Goal: Transaction & Acquisition: Book appointment/travel/reservation

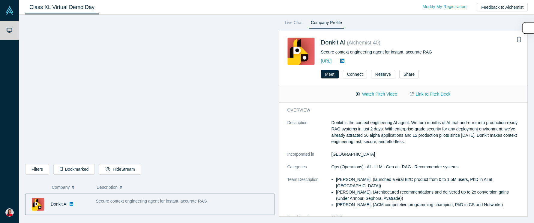
click at [344, 61] on icon at bounding box center [342, 60] width 4 height 5
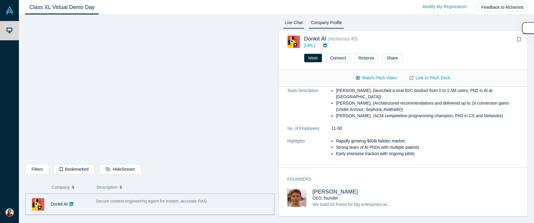
click at [297, 22] on link "Live Chat" at bounding box center [294, 24] width 22 height 10
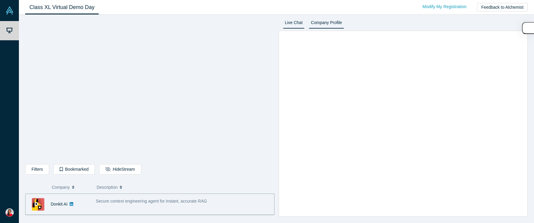
click at [326, 25] on link "Company Profile" at bounding box center [326, 24] width 35 height 10
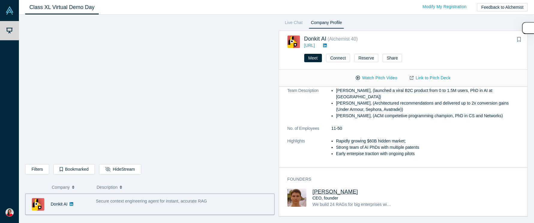
click at [323, 193] on span "[PERSON_NAME]" at bounding box center [336, 191] width 46 height 6
click at [362, 58] on button "Reserve" at bounding box center [366, 58] width 24 height 8
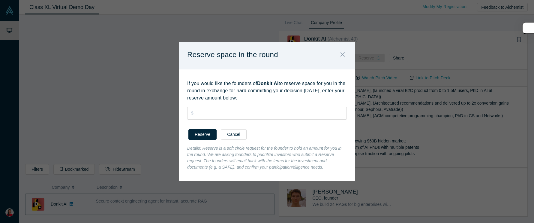
click at [343, 51] on icon "Close" at bounding box center [343, 54] width 4 height 7
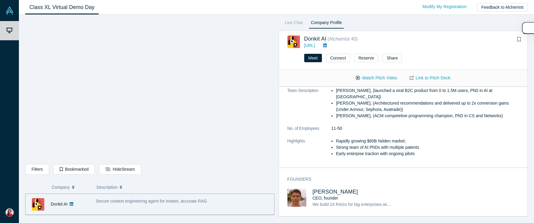
click at [482, 107] on li "[PERSON_NAME], (Architectured recommendations and delivered up to 2x conversion…" at bounding box center [427, 106] width 183 height 13
click at [291, 26] on link "Live Chat" at bounding box center [294, 24] width 22 height 10
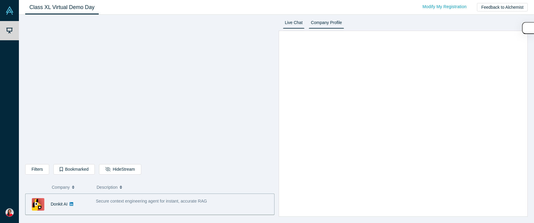
click at [330, 21] on link "Company Profile" at bounding box center [326, 24] width 35 height 10
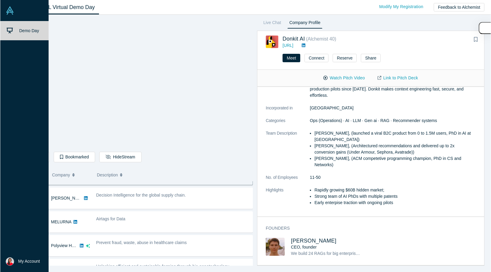
scroll to position [30, 0]
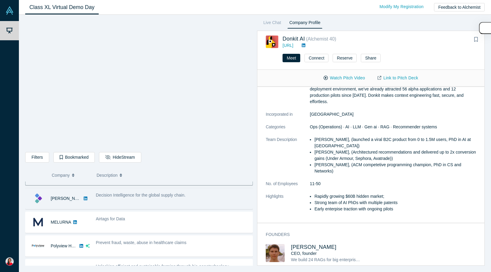
click at [130, 201] on div "Decision Intelligence for the global supply chain." at bounding box center [173, 198] width 160 height 19
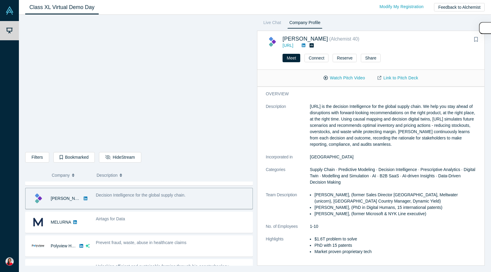
scroll to position [75, 0]
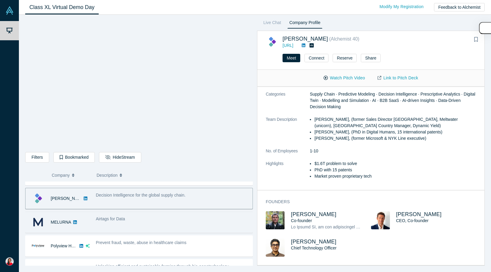
click at [138, 222] on div "Airtags for Data" at bounding box center [173, 221] width 160 height 19
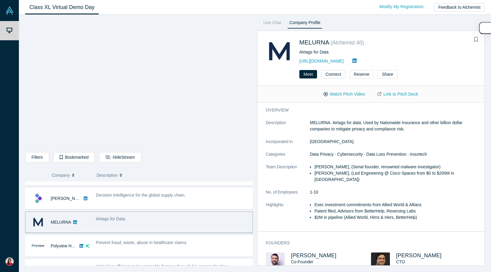
scroll to position [0, 0]
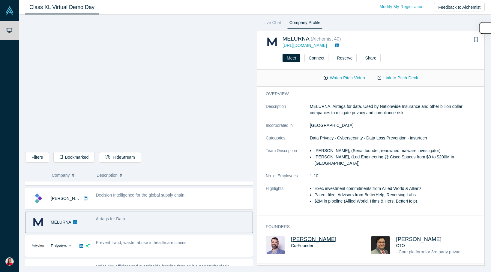
click at [300, 222] on span "[PERSON_NAME]" at bounding box center [314, 239] width 46 height 6
click at [290, 59] on button "Meet" at bounding box center [292, 58] width 18 height 8
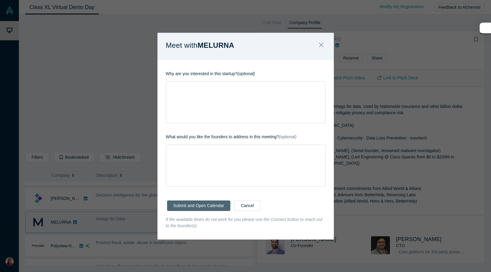
click at [193, 205] on button "Submit and Open Calendar" at bounding box center [199, 205] width 64 height 11
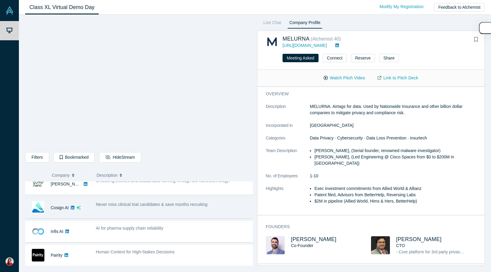
scroll to position [105, 0]
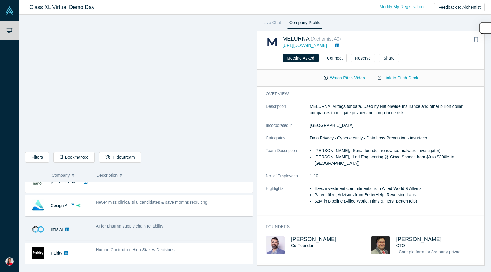
click at [139, 222] on div "AI for pharma supply chain reliability" at bounding box center [173, 229] width 160 height 19
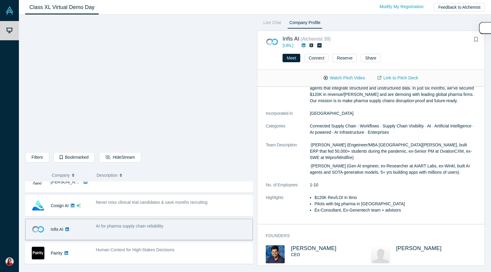
scroll to position [31, 0]
click at [316, 222] on span "[PERSON_NAME]" at bounding box center [314, 248] width 46 height 6
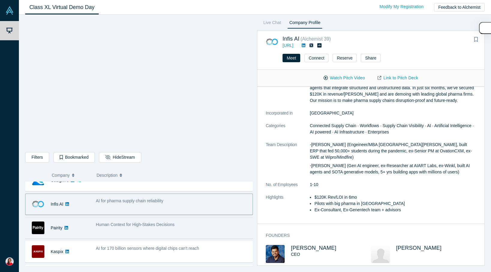
scroll to position [131, 0]
click at [149, 222] on div "Human Context for High-Stakes Decisions" at bounding box center [173, 226] width 160 height 19
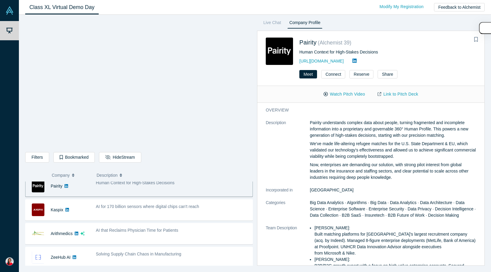
scroll to position [172, 0]
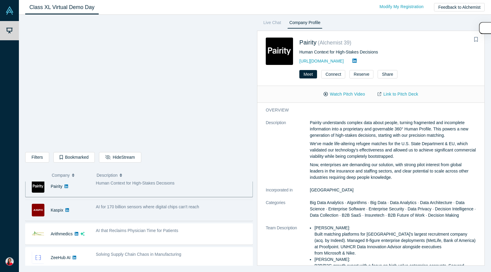
click at [132, 207] on span "AI for 170 billion sensors where digital chips can't reach" at bounding box center [147, 206] width 103 height 5
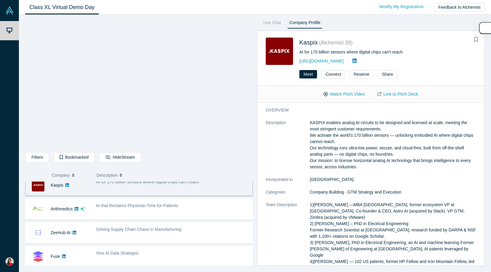
scroll to position [198, 0]
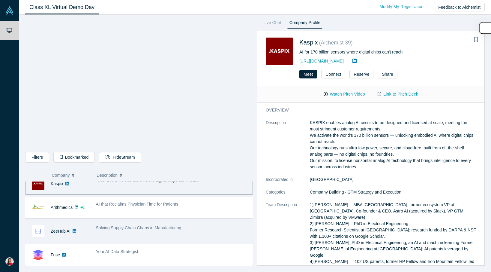
click at [138, 222] on div "Solving Supply Chain Chaos in Manufacturing" at bounding box center [173, 230] width 160 height 19
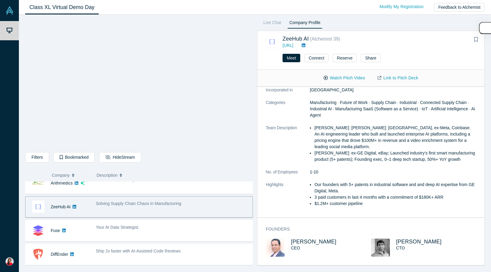
scroll to position [241, 0]
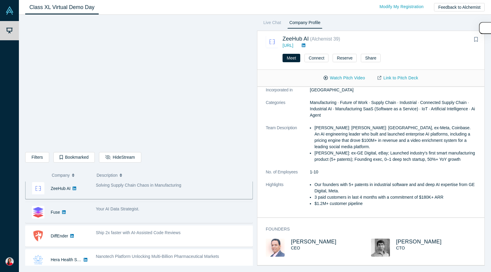
click at [184, 213] on div "Your AI Data Strategist." at bounding box center [173, 212] width 160 height 19
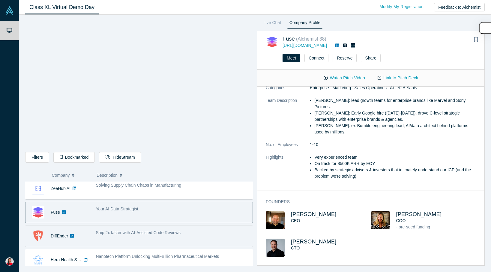
scroll to position [257, 0]
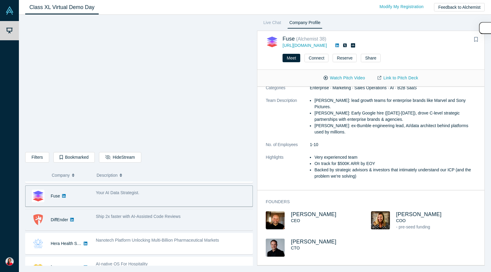
click at [159, 222] on div "Ship 2x faster with AI-Assisted Code Reviews" at bounding box center [173, 219] width 160 height 19
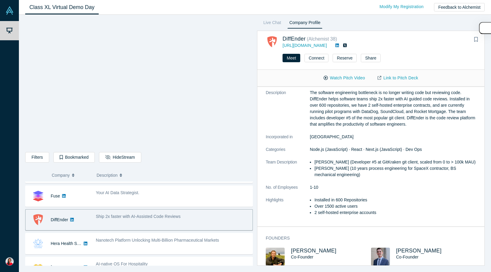
scroll to position [13, 0]
click at [404, 222] on span "[PERSON_NAME]" at bounding box center [419, 251] width 46 height 6
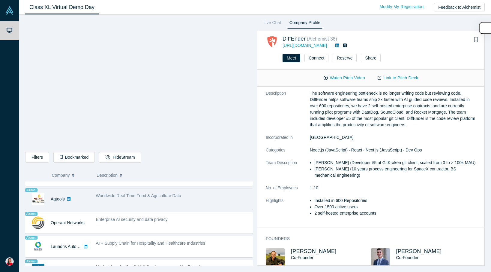
scroll to position [373, 0]
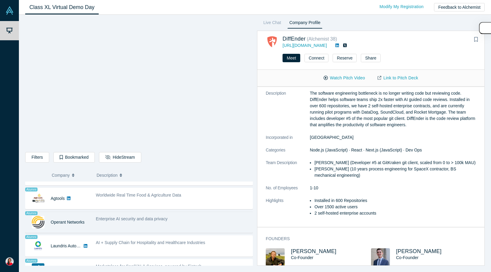
click at [158, 222] on div "Enterprise AI security and data privacy" at bounding box center [173, 221] width 160 height 19
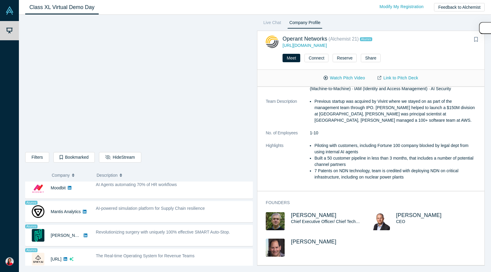
scroll to position [476, 0]
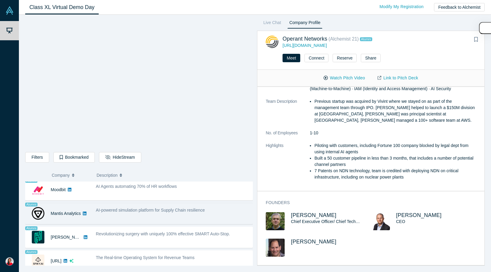
click at [141, 217] on div "AI-powered simulation platform for Supply Chain resilience" at bounding box center [173, 213] width 160 height 19
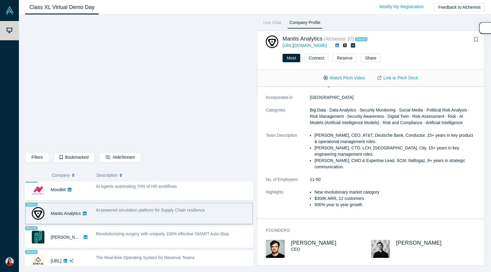
scroll to position [119, 0]
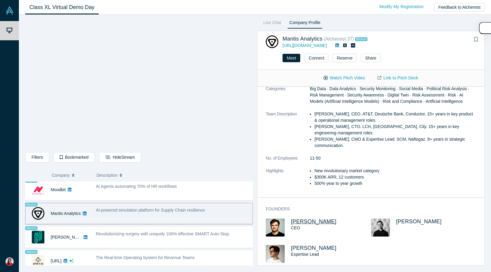
click at [304, 218] on span "[PERSON_NAME]" at bounding box center [314, 221] width 46 height 6
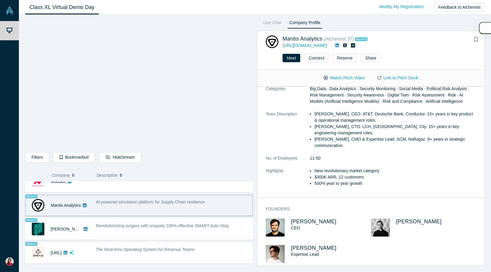
scroll to position [485, 0]
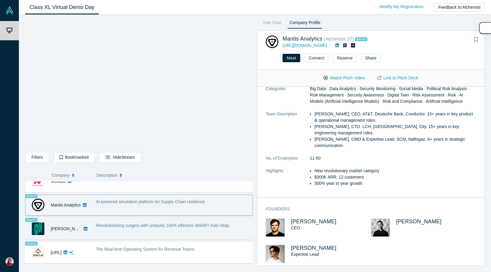
click at [108, 222] on div "Revolutionizing surgery with uniquely 100% effective SMART Auto-Stop." at bounding box center [173, 228] width 160 height 19
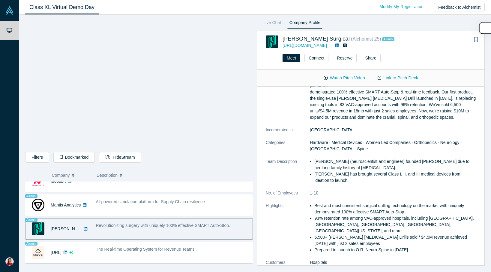
scroll to position [73, 0]
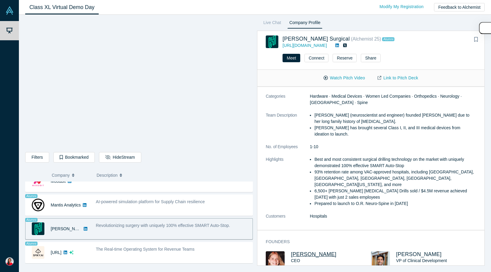
click at [310, 222] on span "[PERSON_NAME]" at bounding box center [314, 254] width 46 height 6
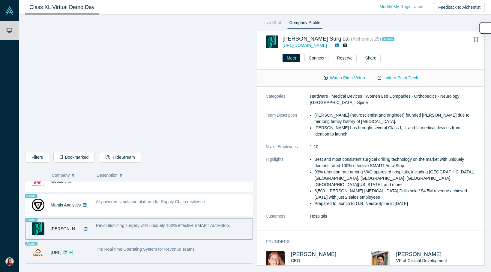
click at [128, 222] on span "The Real-time Operating System for Revenue Teams" at bounding box center [145, 248] width 99 height 5
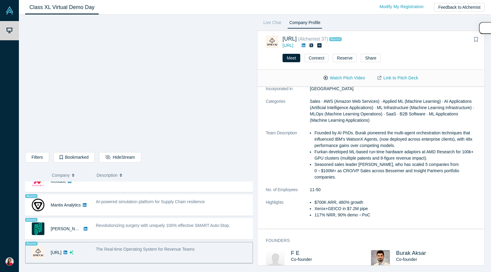
scroll to position [101, 0]
